Goal: Task Accomplishment & Management: Use online tool/utility

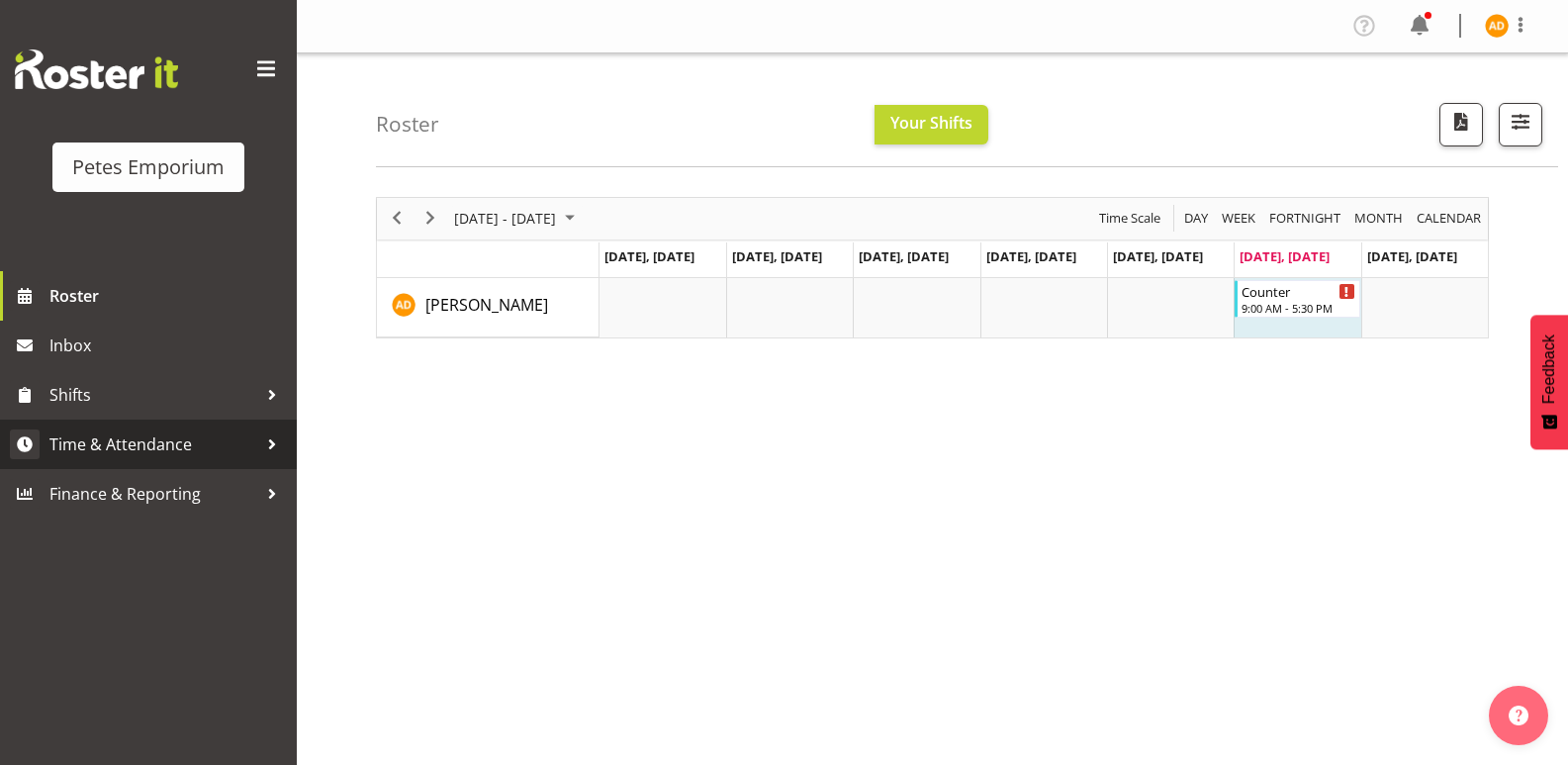
click at [260, 440] on div at bounding box center [272, 444] width 30 height 30
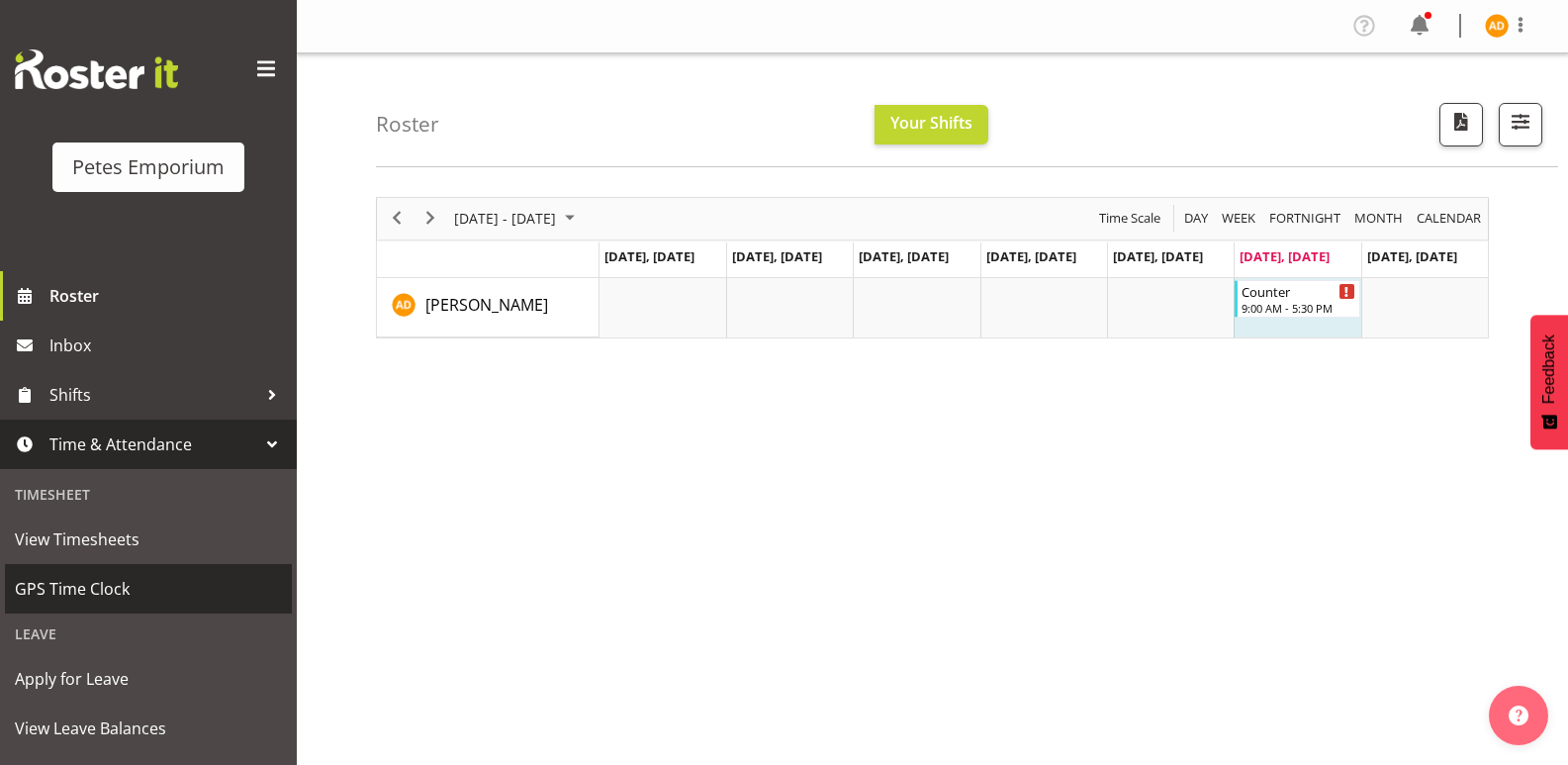
click at [136, 591] on span "GPS Time Clock" at bounding box center [148, 589] width 267 height 30
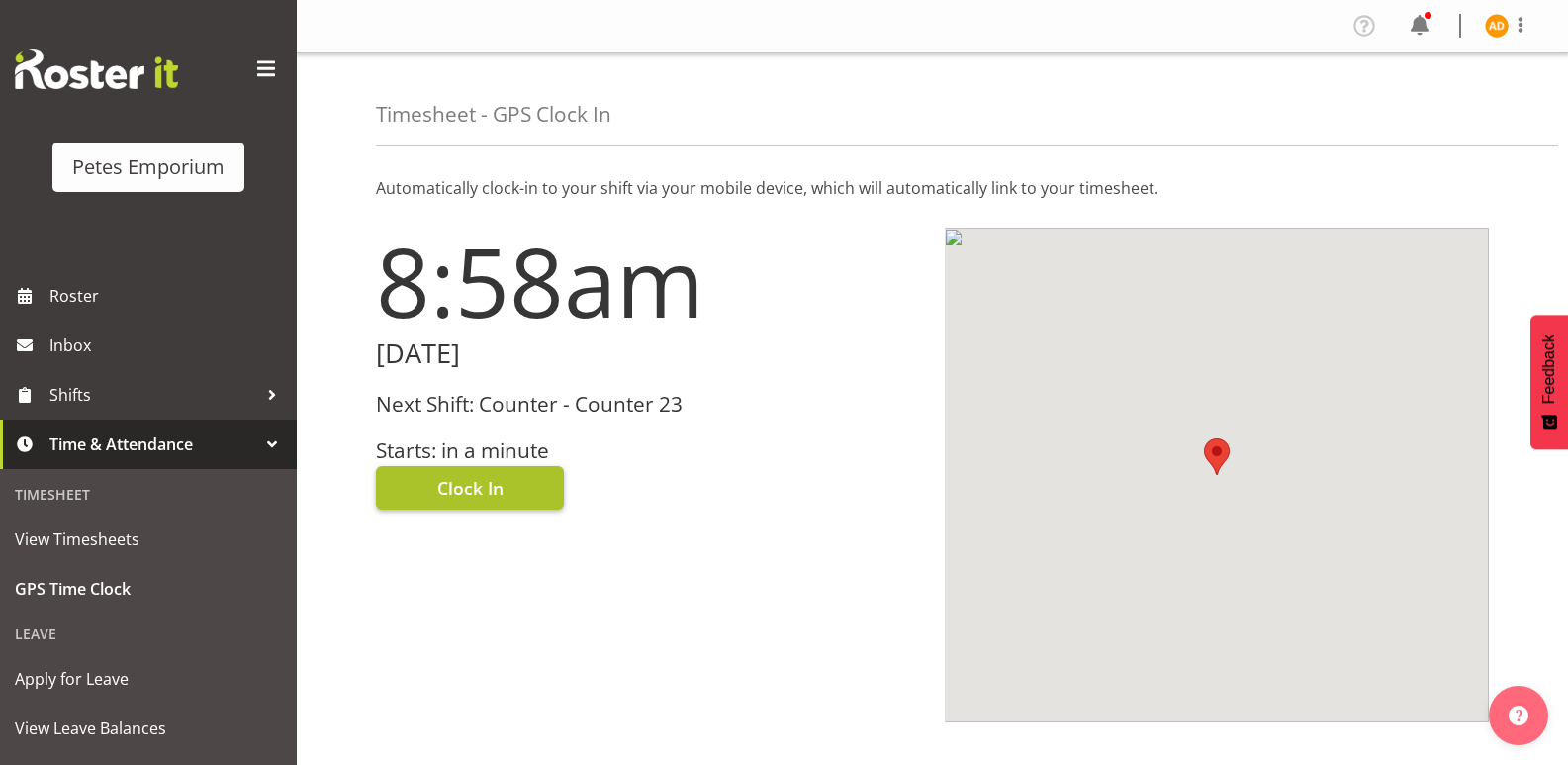
click at [506, 480] on button "Clock In" at bounding box center [470, 488] width 188 height 44
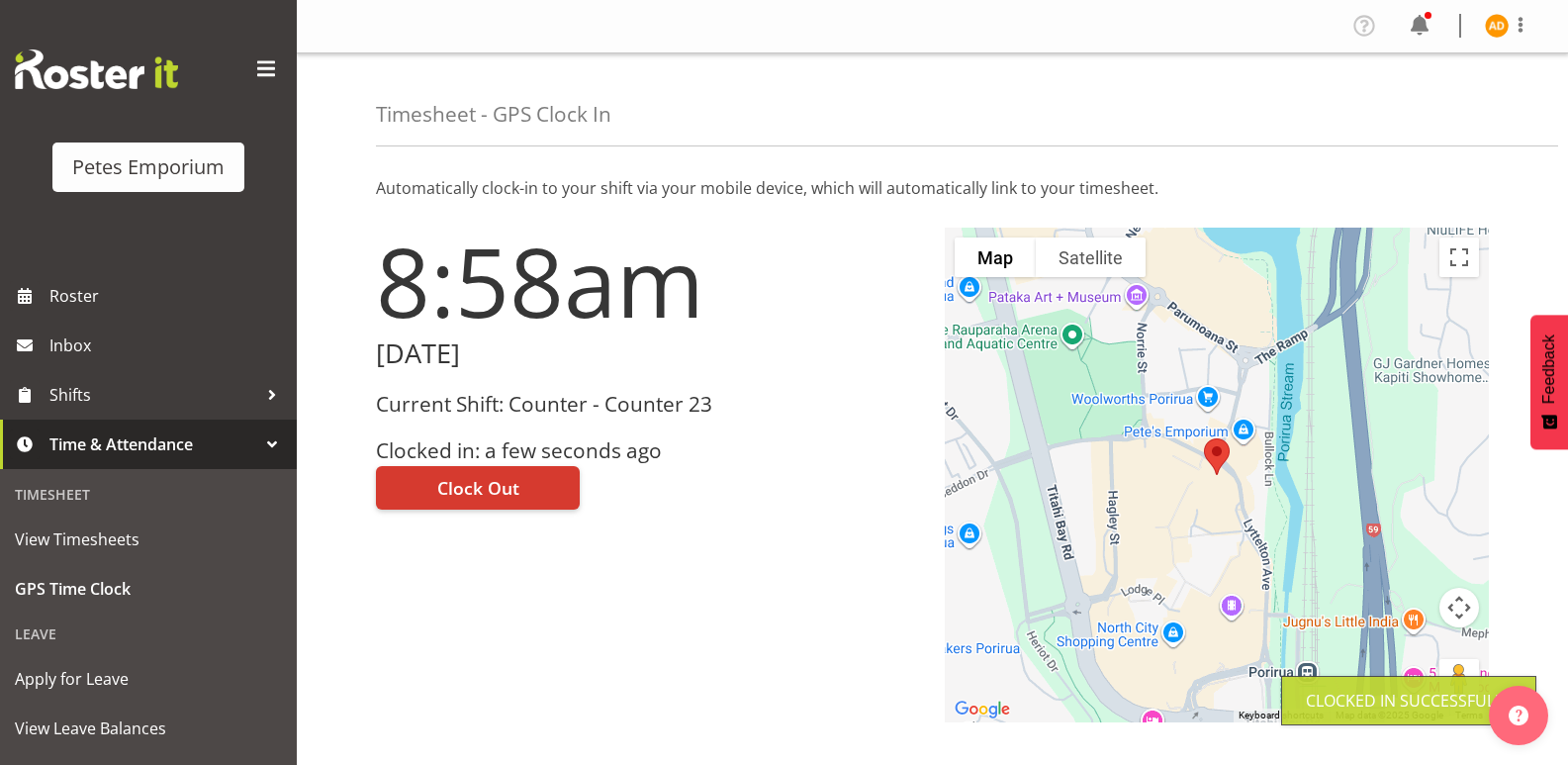
click at [1499, 36] on img at bounding box center [1497, 26] width 24 height 24
click at [1431, 97] on link "Log Out" at bounding box center [1437, 104] width 190 height 36
